Goal: Task Accomplishment & Management: Use online tool/utility

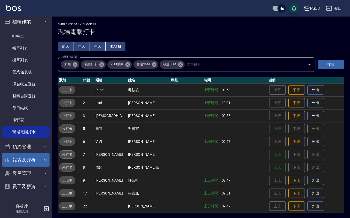
scroll to position [1, 0]
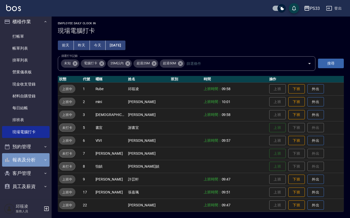
click at [37, 160] on button "報表及分析" at bounding box center [26, 159] width 48 height 13
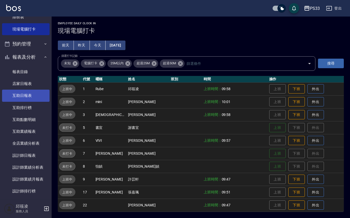
scroll to position [107, 0]
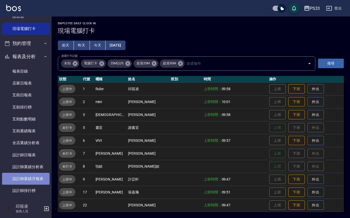
click at [32, 180] on link "設計師業績月報表" at bounding box center [26, 179] width 48 height 12
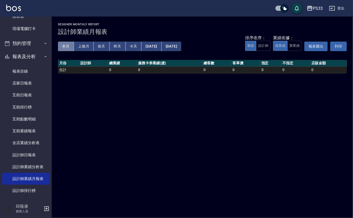
click at [71, 42] on button "本月" at bounding box center [66, 47] width 16 height 10
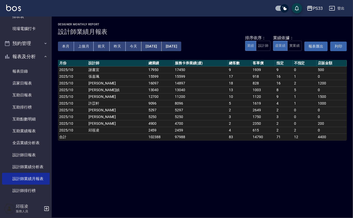
drag, startPoint x: 138, startPoint y: 107, endPoint x: 135, endPoint y: 102, distance: 5.0
click at [147, 103] on td "9096" at bounding box center [160, 103] width 27 height 7
click at [147, 102] on td "9096" at bounding box center [160, 103] width 27 height 7
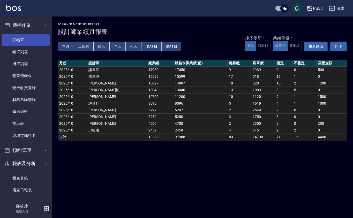
click at [41, 43] on link "打帳單" at bounding box center [26, 40] width 48 height 12
